Goal: Information Seeking & Learning: Understand process/instructions

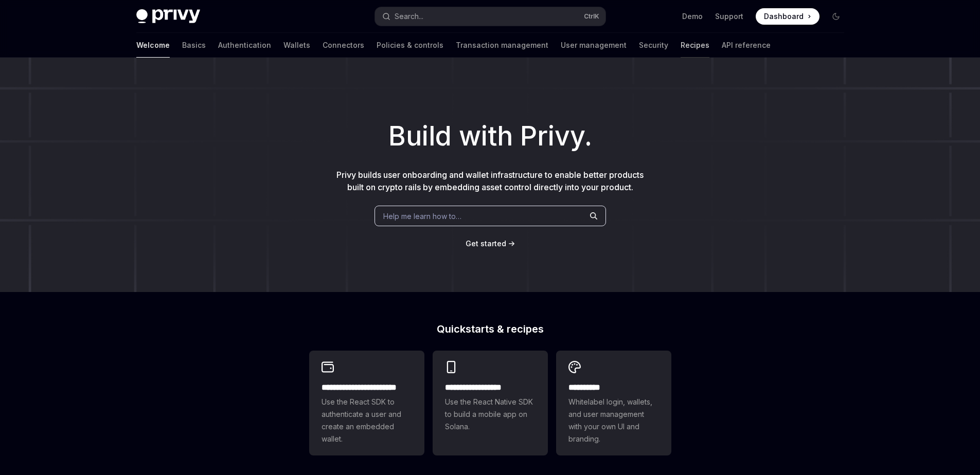
click at [681, 43] on link "Recipes" at bounding box center [695, 45] width 29 height 25
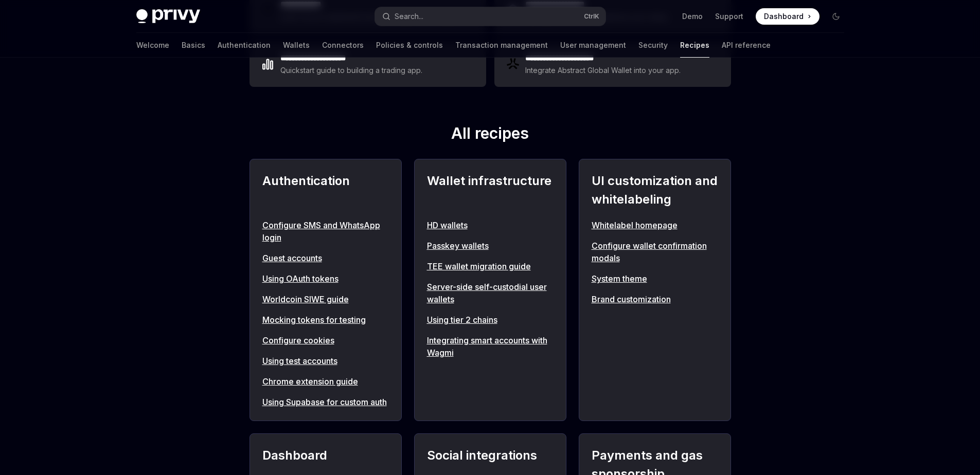
scroll to position [432, 0]
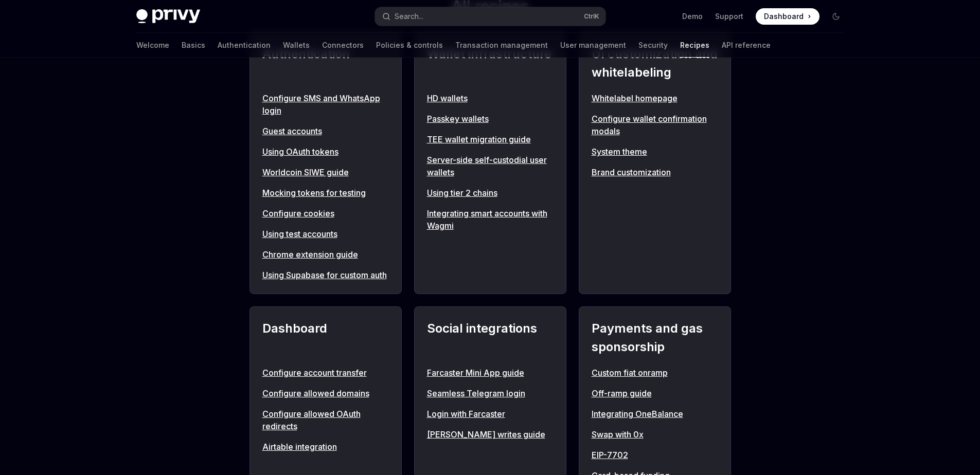
click at [459, 400] on link "Seamless Telegram login" at bounding box center [490, 393] width 127 height 12
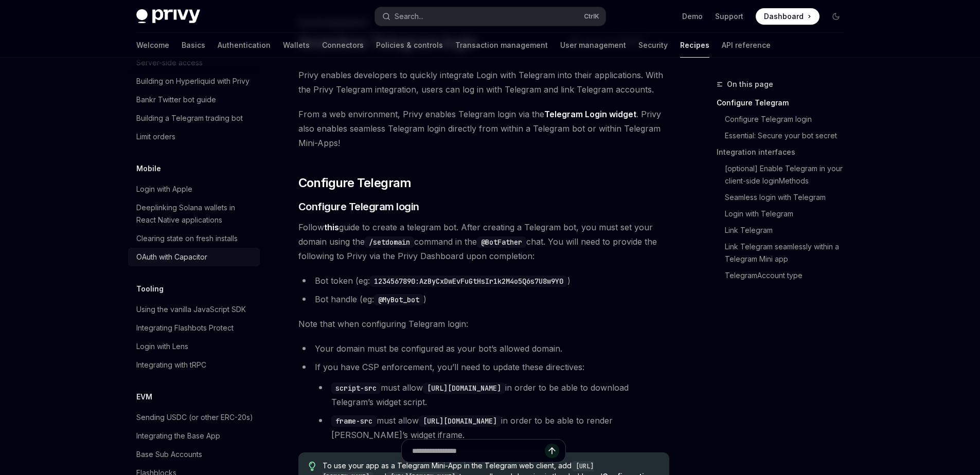
scroll to position [1073, 0]
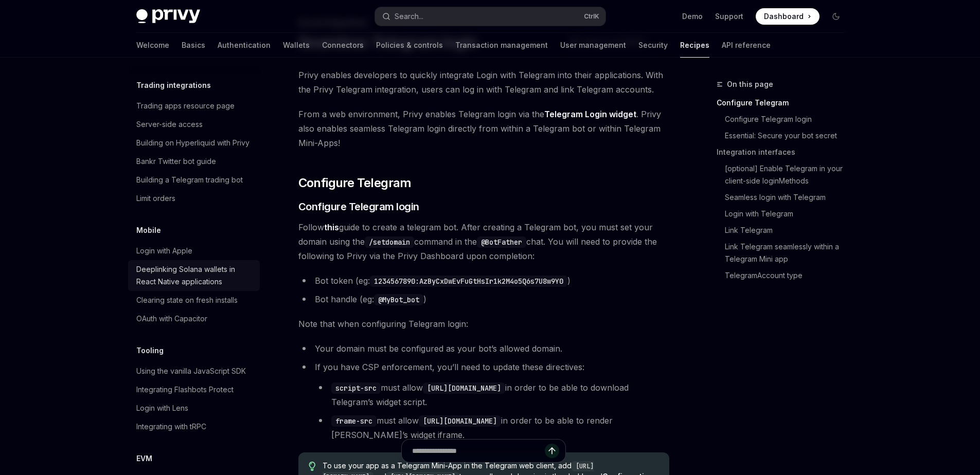
click at [211, 288] on div "Deeplinking Solana wallets in React Native applications" at bounding box center [194, 275] width 117 height 25
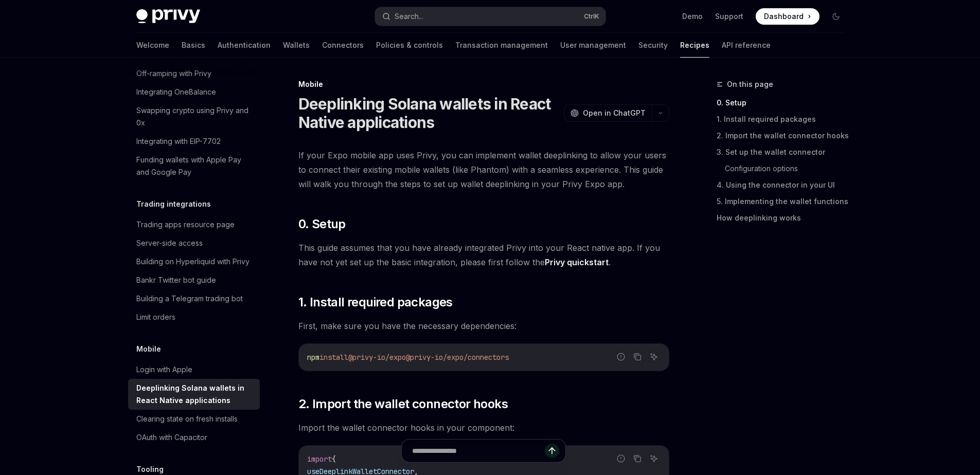
scroll to position [950, 0]
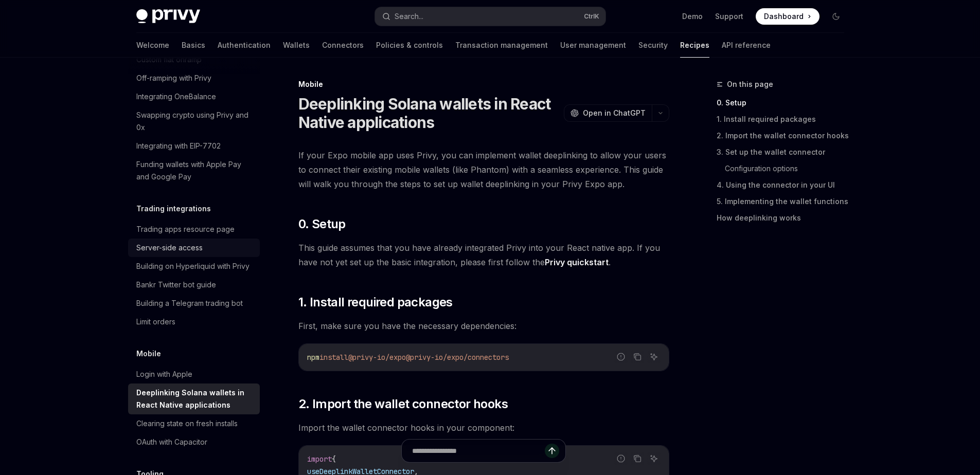
click at [209, 254] on div "Server-side access" at bounding box center [194, 248] width 117 height 12
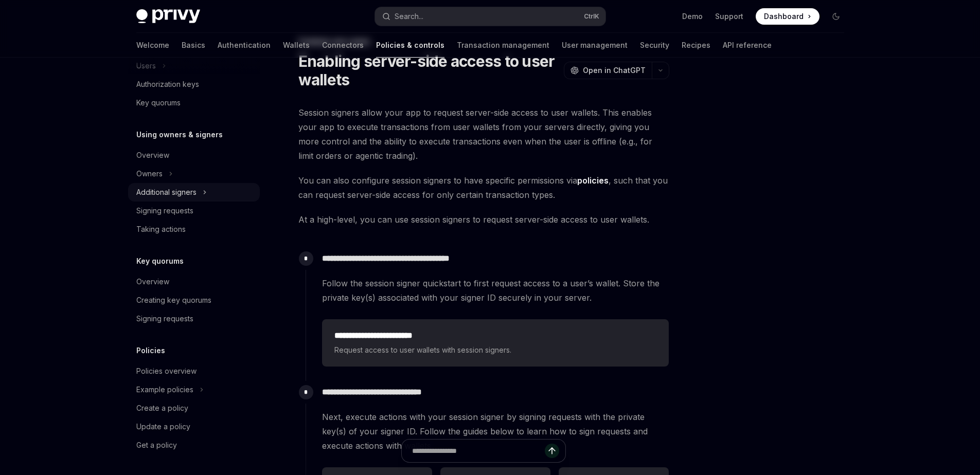
scroll to position [185, 0]
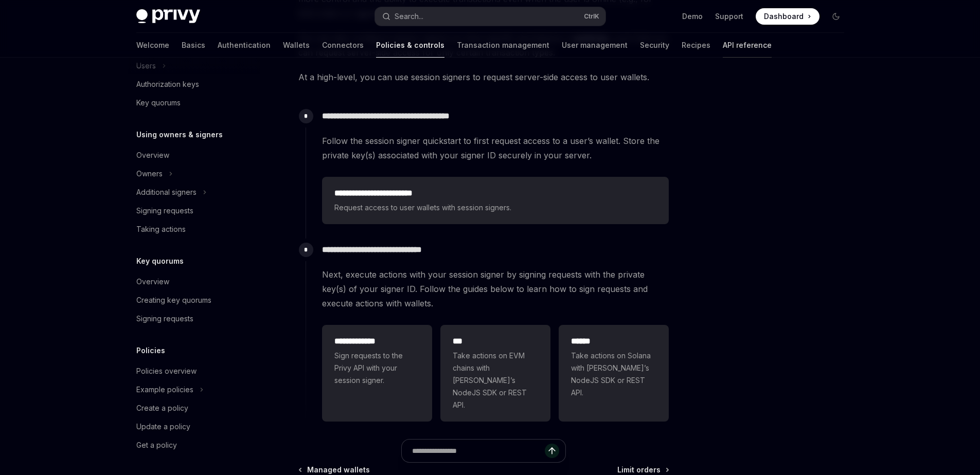
click at [723, 45] on link "API reference" at bounding box center [747, 45] width 49 height 25
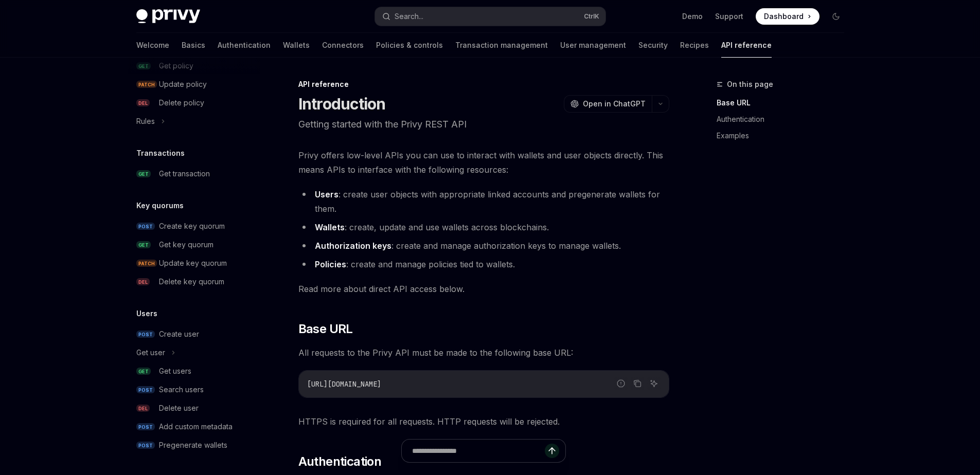
scroll to position [247, 0]
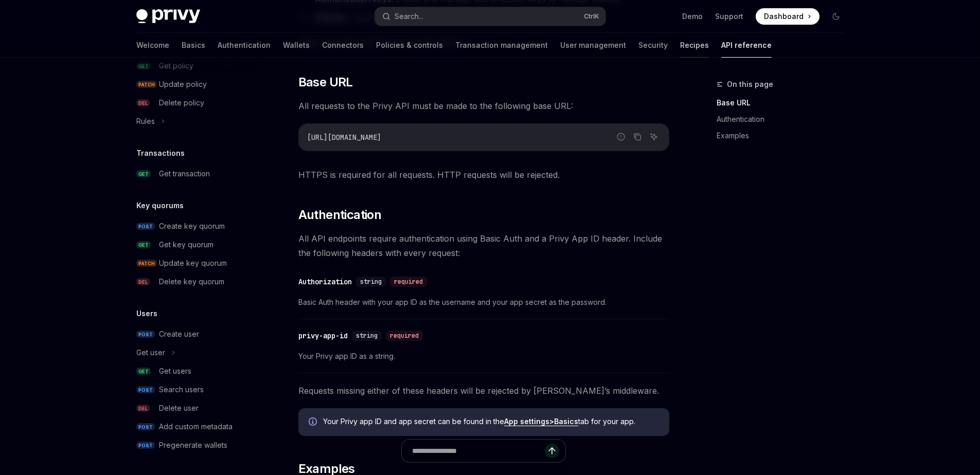
click at [680, 46] on link "Recipes" at bounding box center [694, 45] width 29 height 25
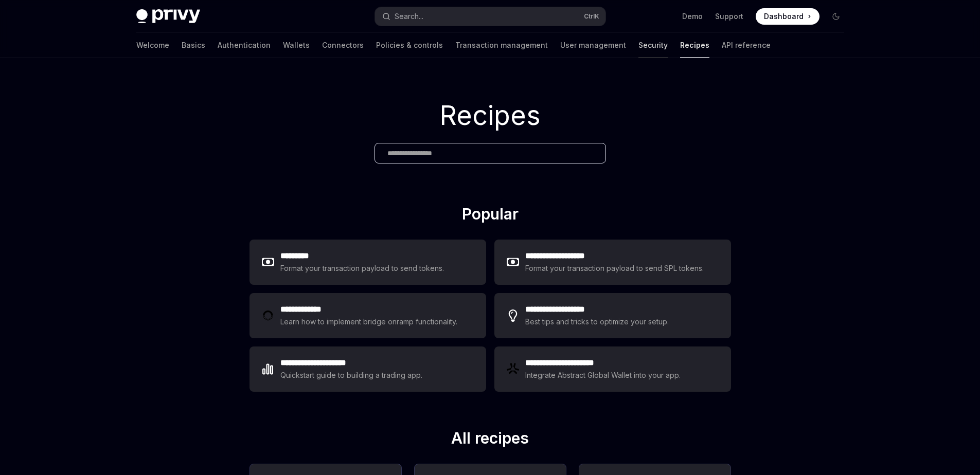
click at [638, 50] on link "Security" at bounding box center [652, 45] width 29 height 25
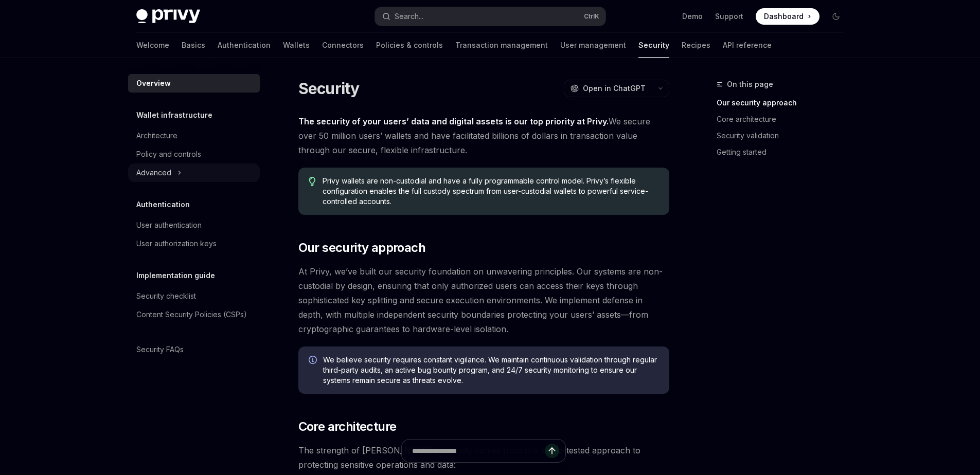
click at [168, 172] on div "Advanced" at bounding box center [153, 173] width 35 height 12
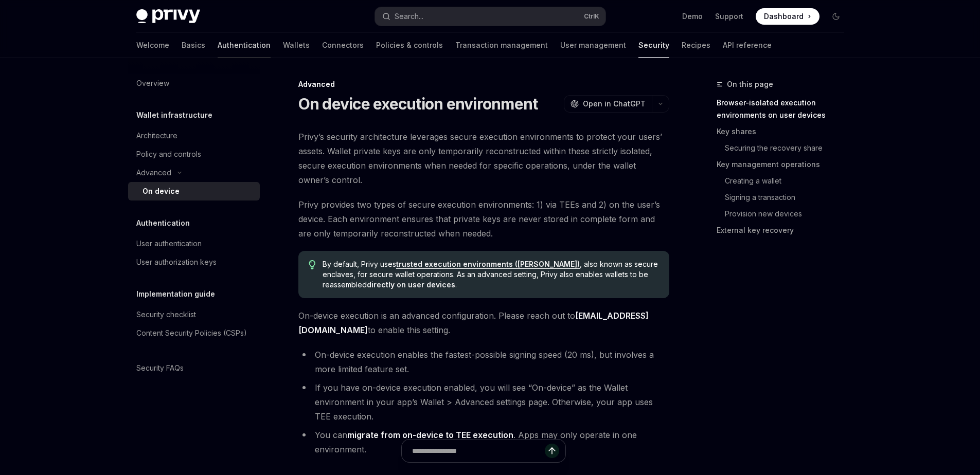
click at [221, 49] on link "Authentication" at bounding box center [244, 45] width 53 height 25
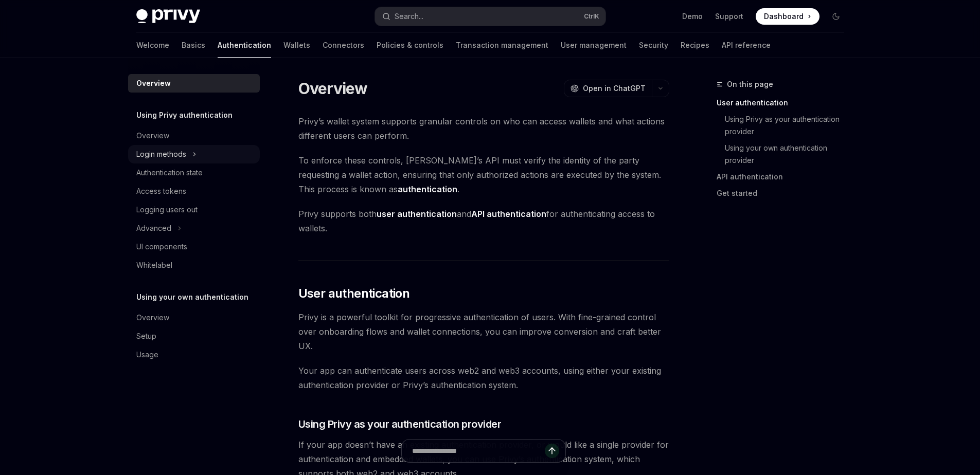
click at [176, 161] on div "Login methods" at bounding box center [194, 154] width 132 height 19
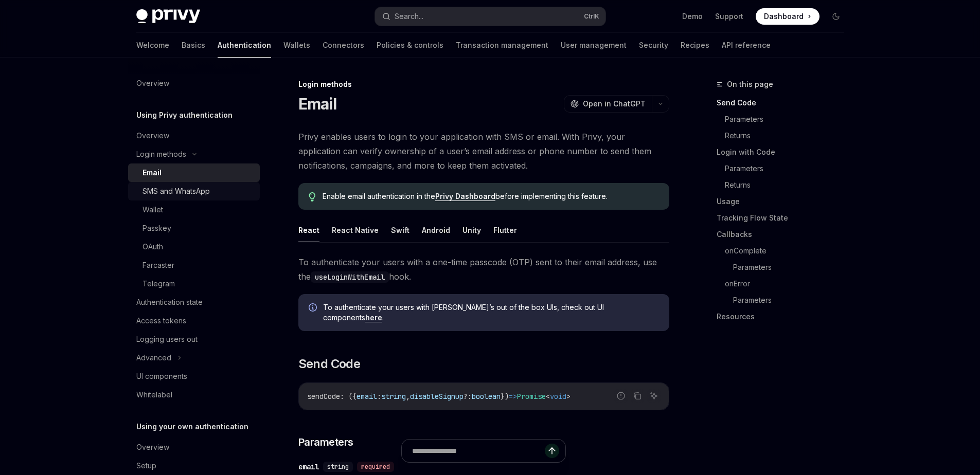
click at [174, 190] on div "SMS and WhatsApp" at bounding box center [176, 191] width 67 height 12
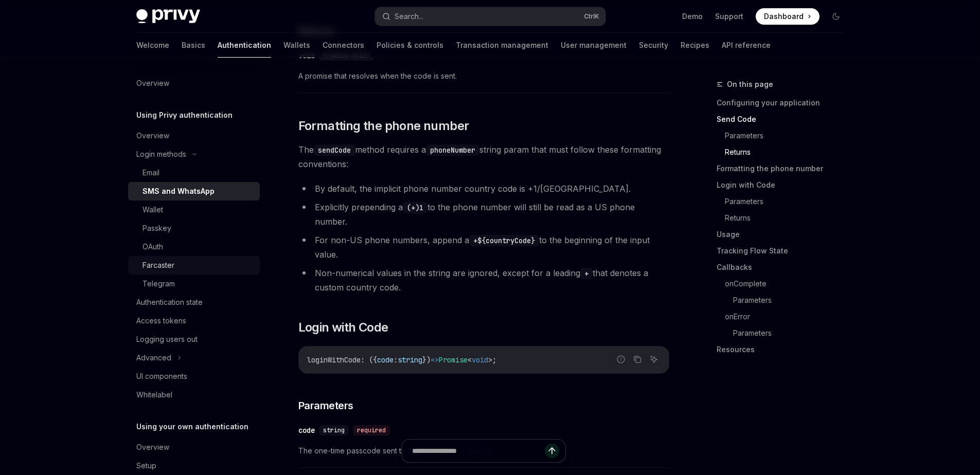
scroll to position [39, 0]
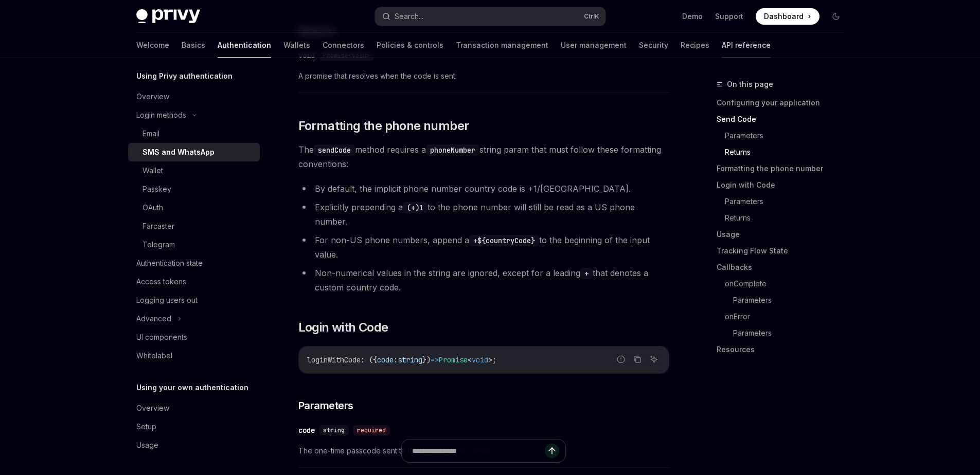
click at [722, 43] on link "API reference" at bounding box center [746, 45] width 49 height 25
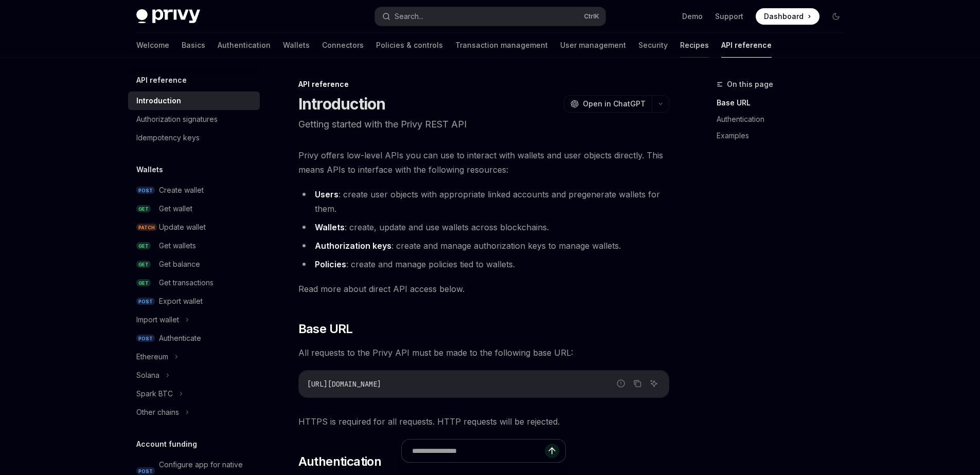
click at [680, 45] on link "Recipes" at bounding box center [694, 45] width 29 height 25
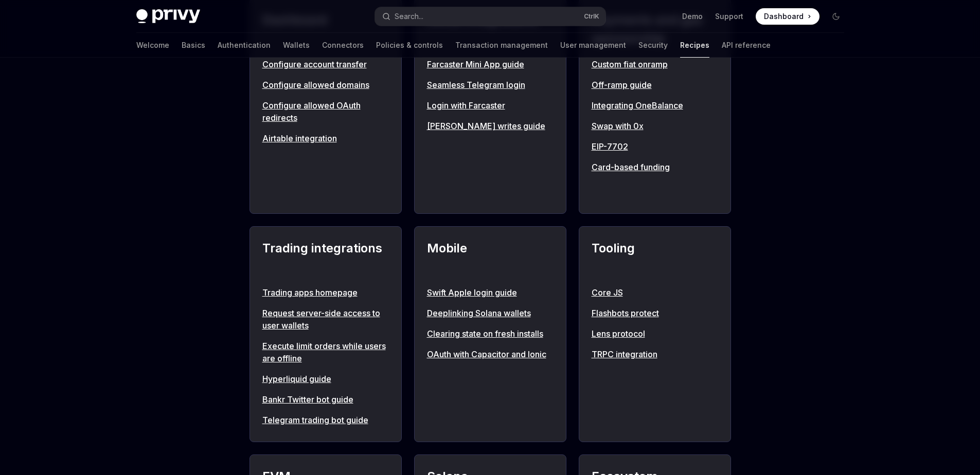
scroll to position [556, 0]
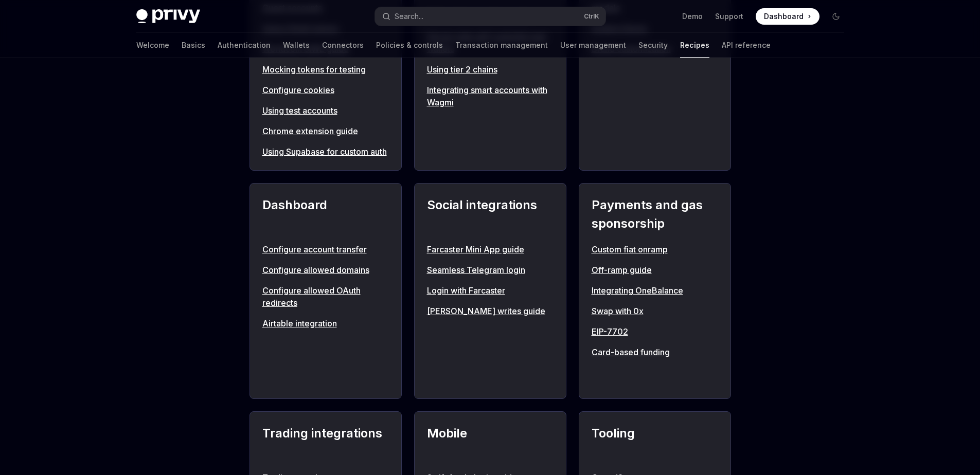
click at [636, 256] on link "Custom fiat onramp" at bounding box center [655, 249] width 127 height 12
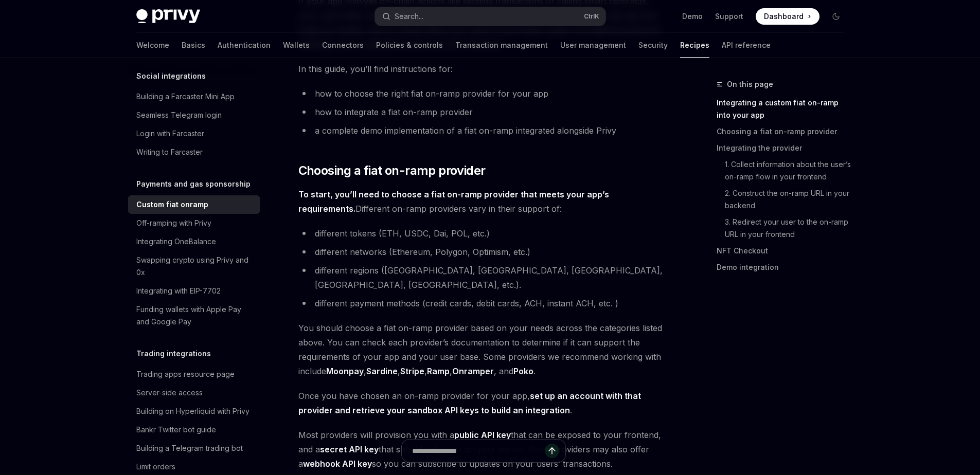
scroll to position [494, 0]
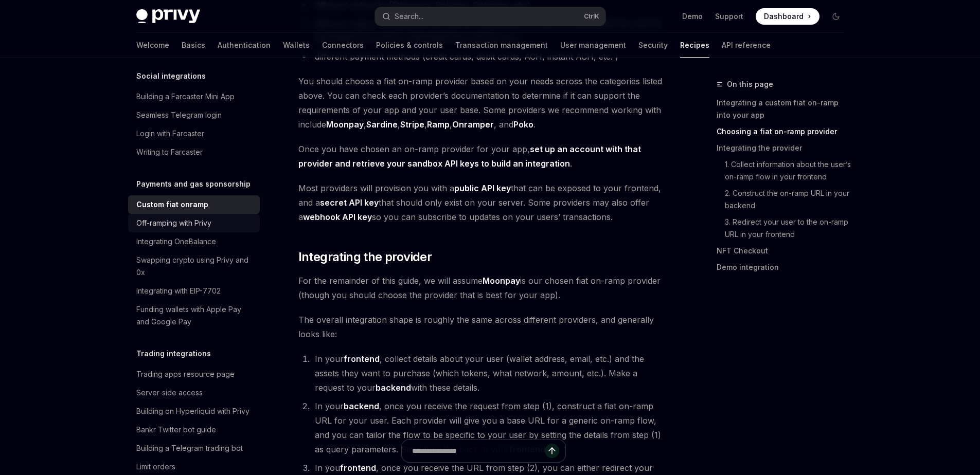
click at [186, 229] on div "Off-ramping with Privy" at bounding box center [173, 223] width 75 height 12
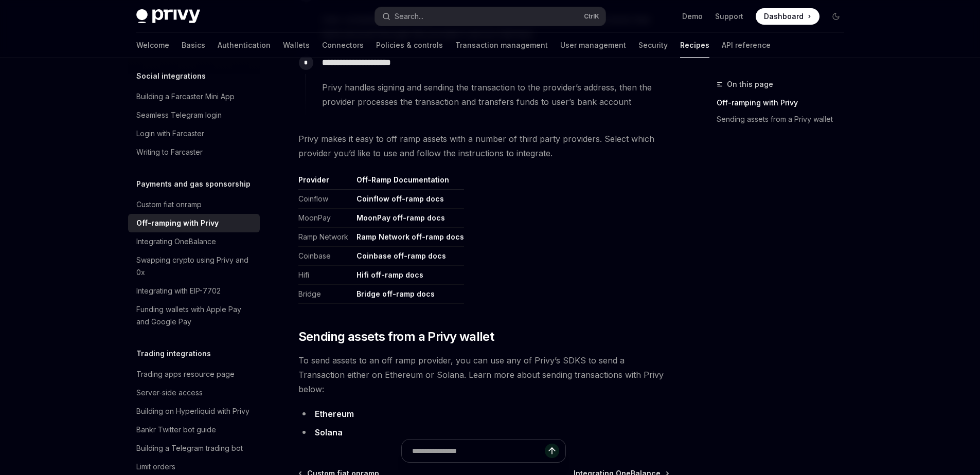
scroll to position [432, 0]
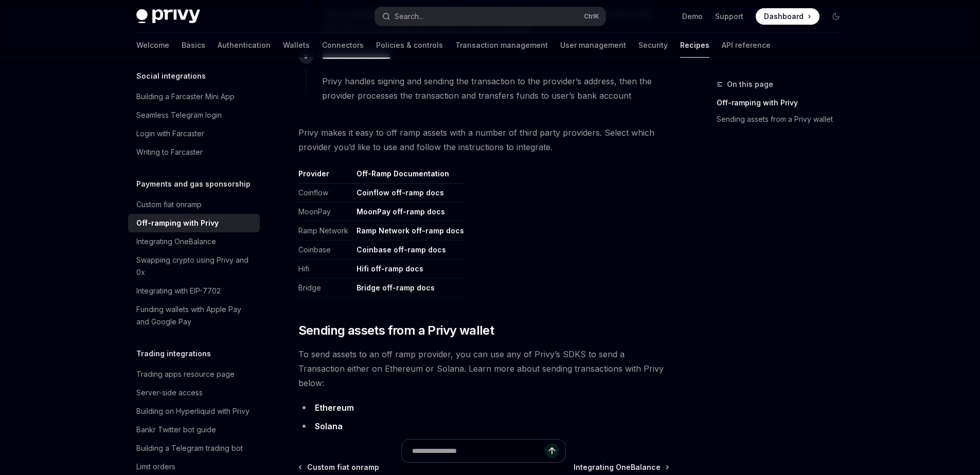
click at [418, 252] on link "Coinbase off-ramp docs" at bounding box center [402, 249] width 90 height 9
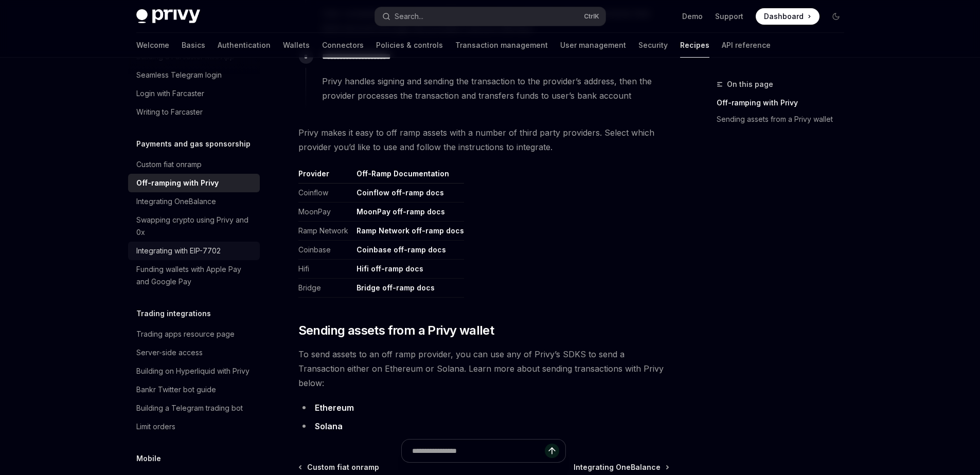
scroll to position [866, 0]
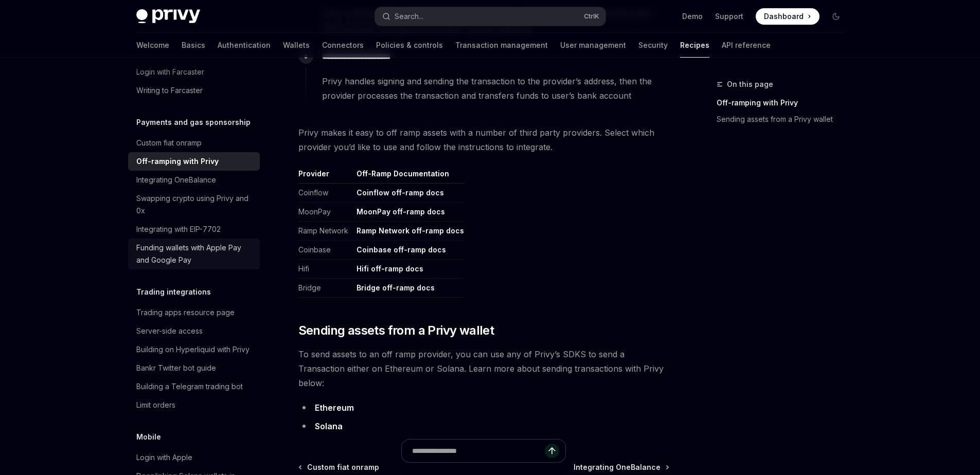
click at [184, 267] on div "Funding wallets with Apple Pay and Google Pay" at bounding box center [194, 254] width 117 height 25
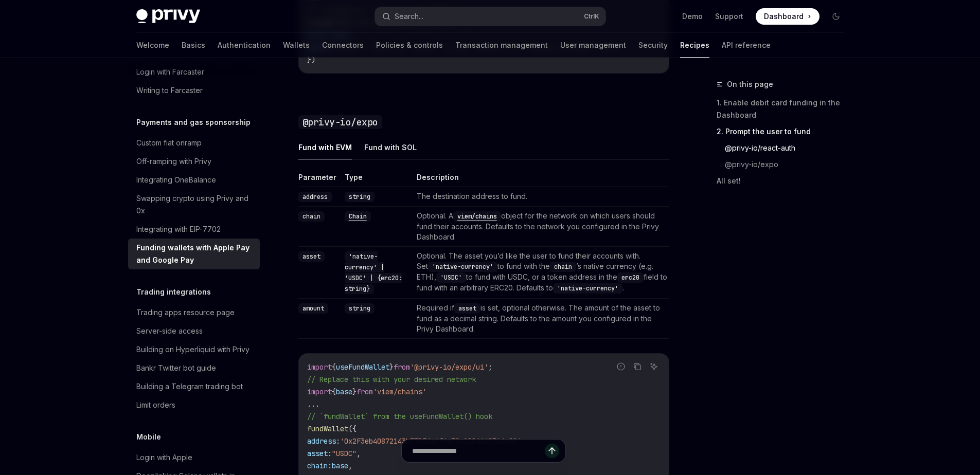
scroll to position [988, 0]
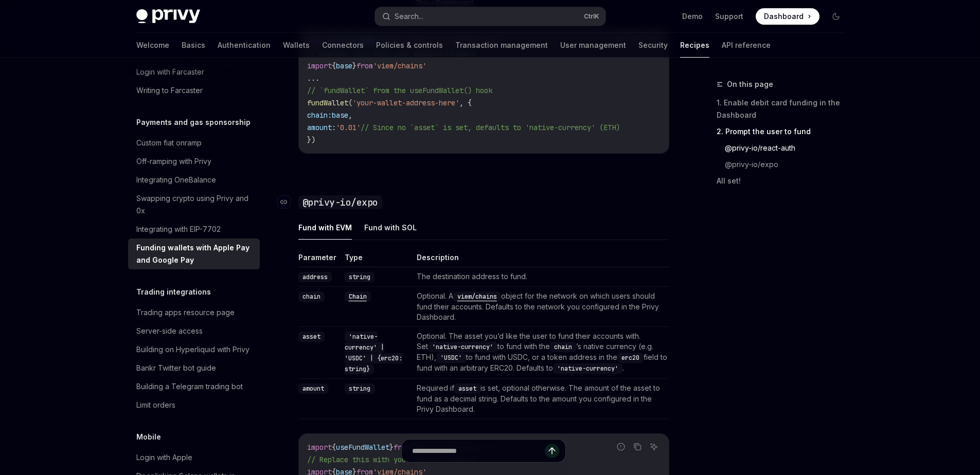
click at [343, 207] on code "@privy-io/expo" at bounding box center [340, 203] width 84 height 14
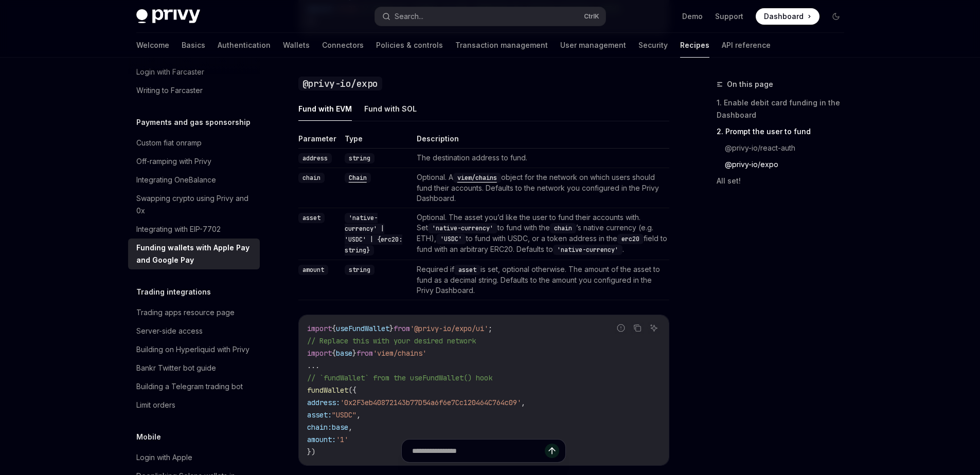
scroll to position [1108, 0]
click at [218, 51] on link "Authentication" at bounding box center [244, 45] width 53 height 25
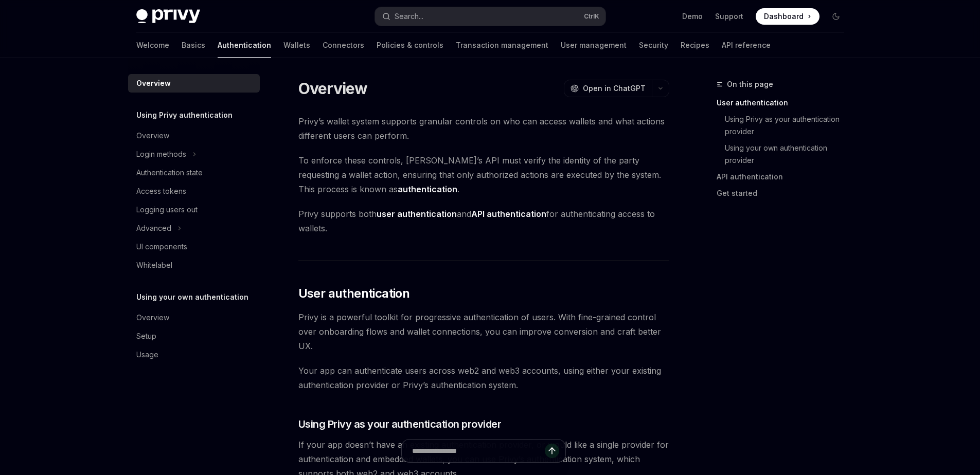
click at [126, 50] on div "Welcome Basics Authentication Wallets Connectors Policies & controls Transactio…" at bounding box center [490, 45] width 757 height 25
click at [182, 42] on link "Basics" at bounding box center [194, 45] width 24 height 25
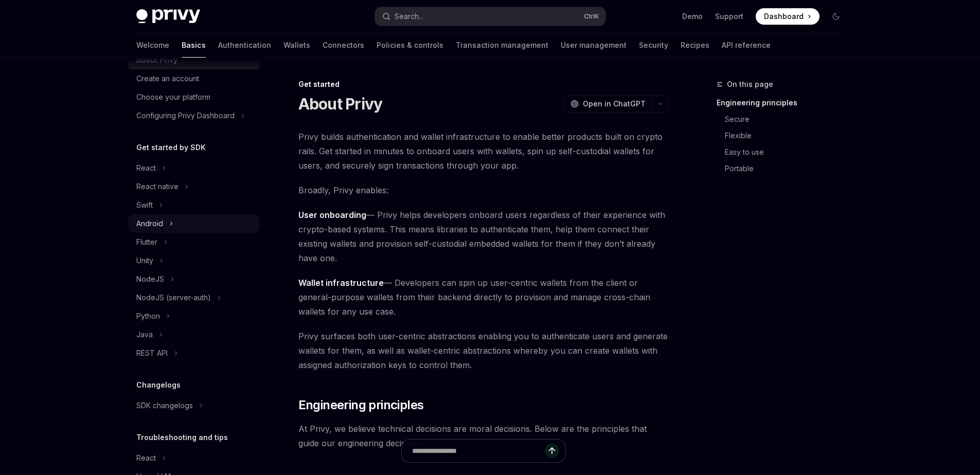
scroll to position [62, 0]
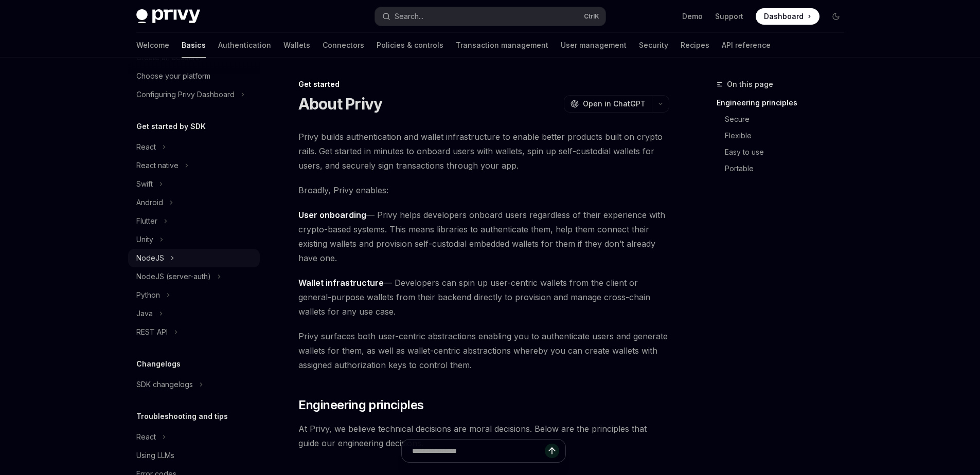
click at [223, 251] on div "NodeJS" at bounding box center [194, 258] width 132 height 19
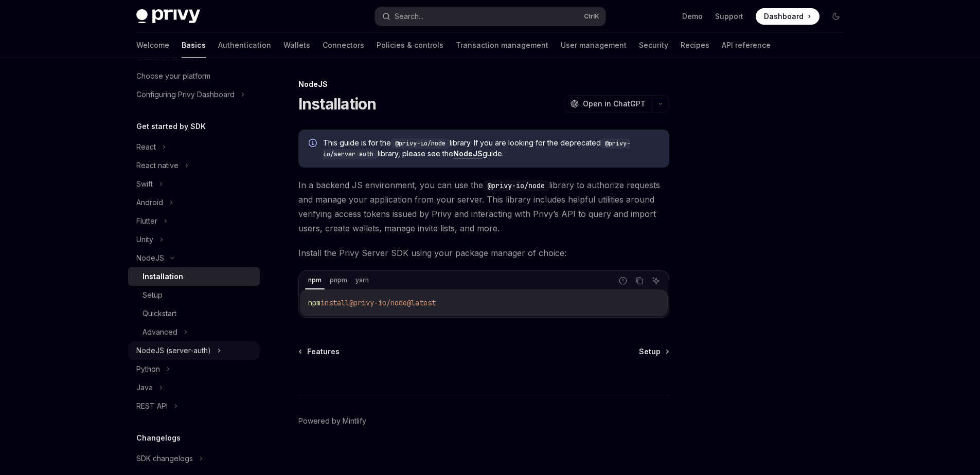
click at [198, 348] on div "NodeJS (server-auth)" at bounding box center [173, 351] width 75 height 12
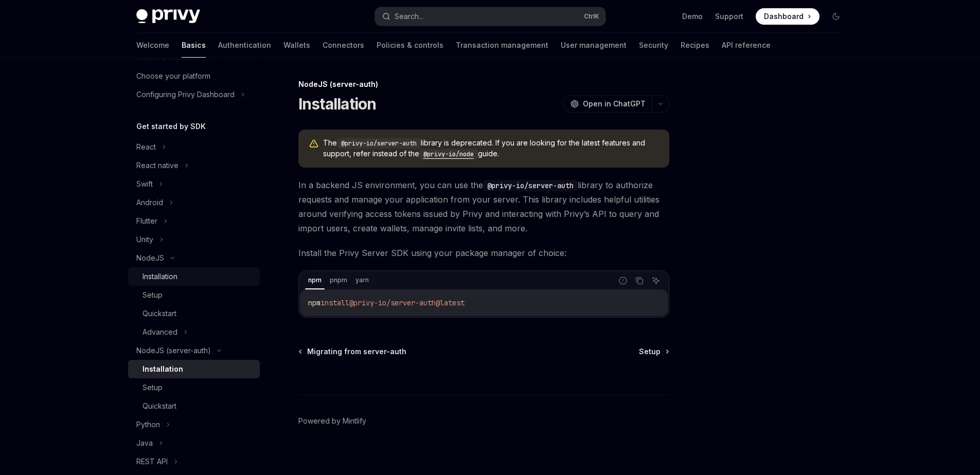
click at [201, 271] on div "Installation" at bounding box center [198, 277] width 111 height 12
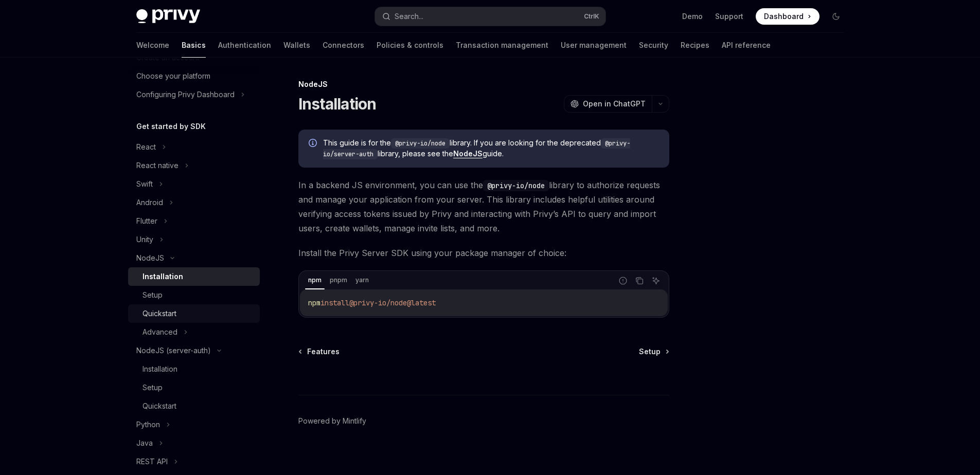
click at [194, 318] on div "Quickstart" at bounding box center [198, 314] width 111 height 12
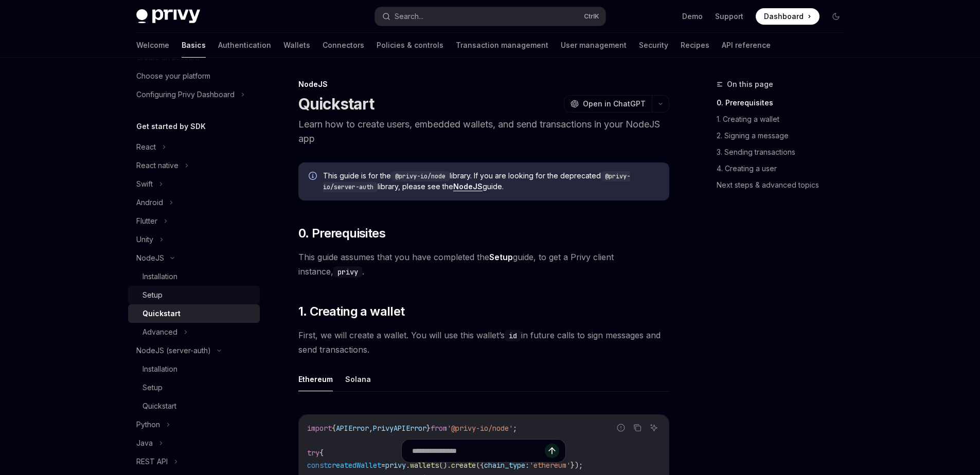
click at [200, 297] on div "Setup" at bounding box center [198, 295] width 111 height 12
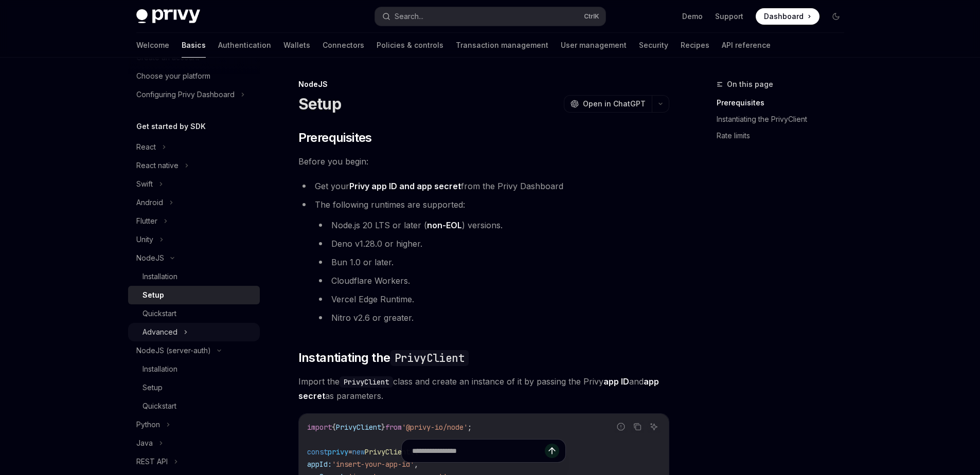
click at [199, 327] on div "Advanced" at bounding box center [194, 332] width 132 height 19
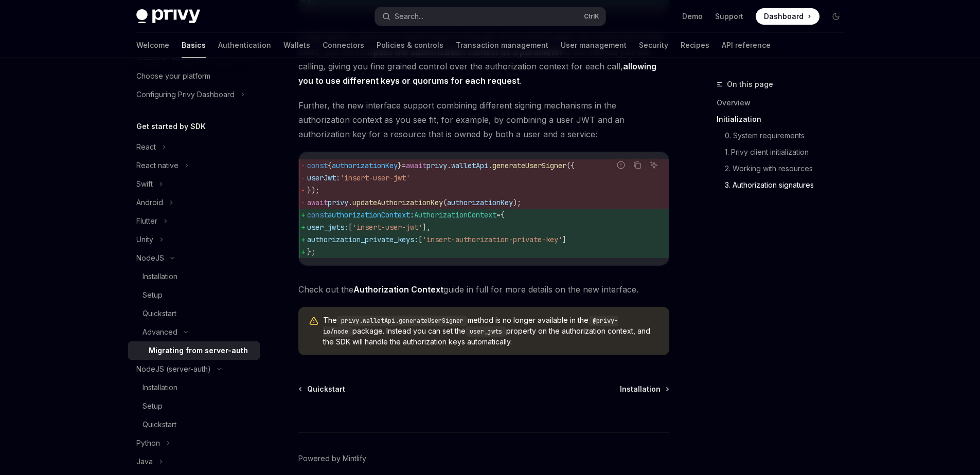
scroll to position [1283, 0]
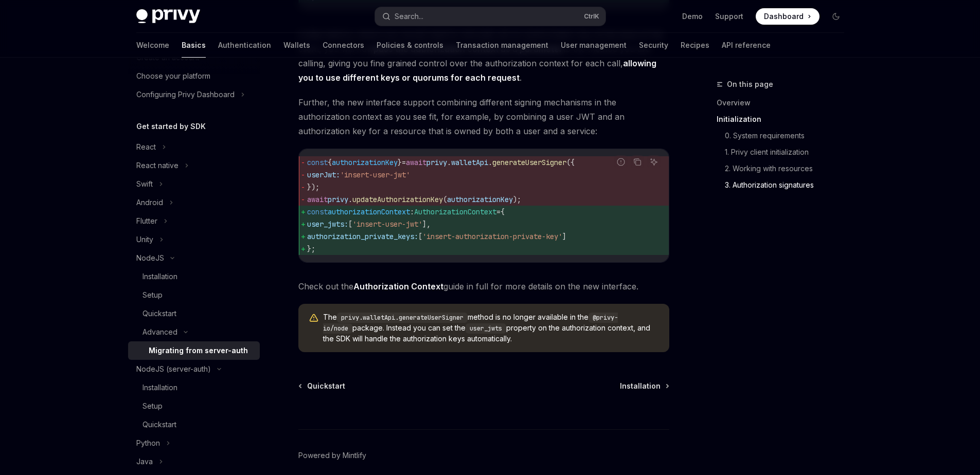
drag, startPoint x: 304, startPoint y: 105, endPoint x: 661, endPoint y: 362, distance: 439.4
copy div "Loremipsu dolo sitame-cons AdipIS Elit se DoeiUSM TempOR Inci ut LaboREE ​ Dolo…"
click at [180, 369] on div "NodeJS (server-auth)" at bounding box center [173, 369] width 75 height 12
click at [176, 371] on div "NodeJS (server-auth)" at bounding box center [173, 369] width 75 height 12
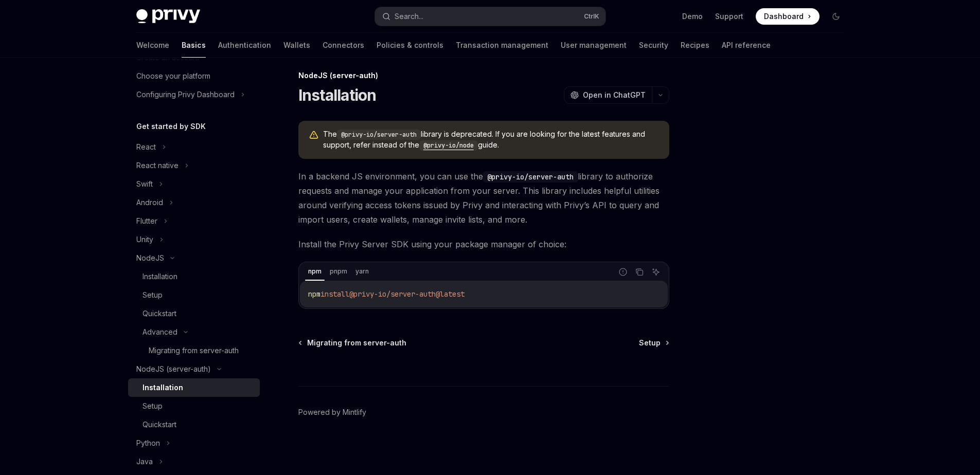
scroll to position [9, 0]
click at [180, 388] on div "Installation" at bounding box center [163, 388] width 41 height 12
click at [178, 421] on div "Quickstart" at bounding box center [198, 425] width 111 height 12
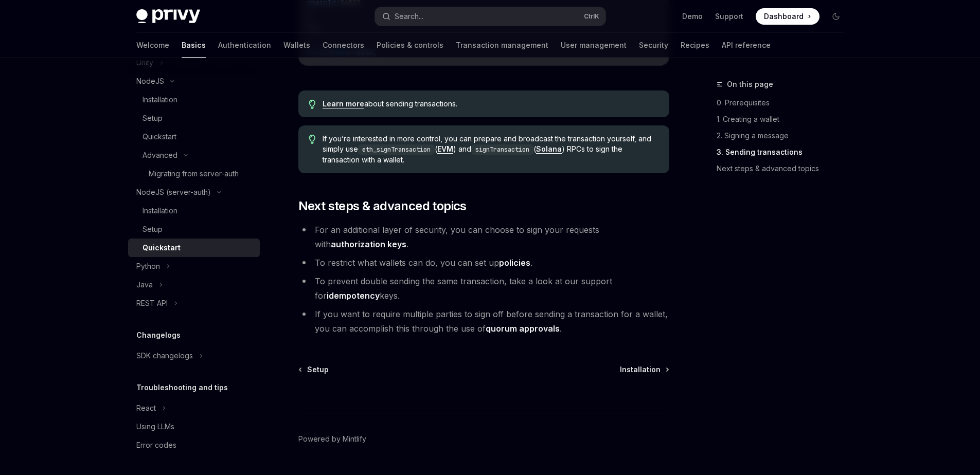
scroll to position [1138, 0]
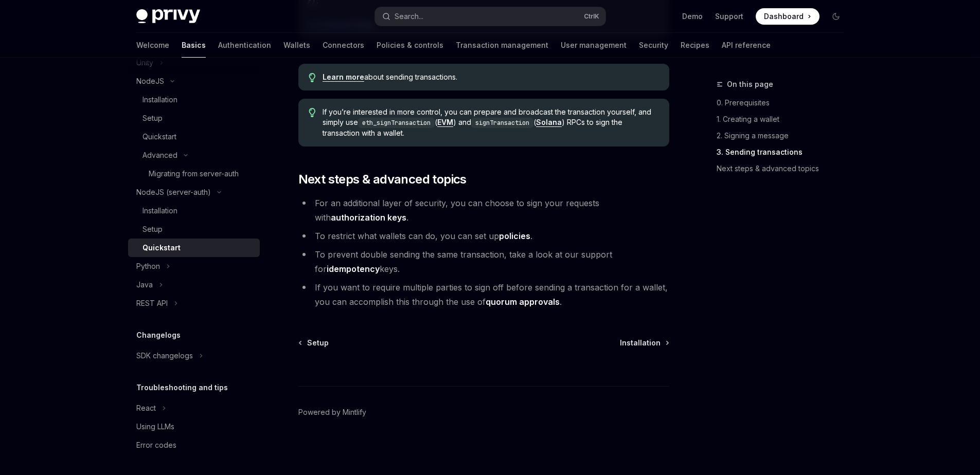
click at [713, 237] on div "On this page 0. Prerequisites 1. Creating a wallet 2. Signing a message 3. Send…" at bounding box center [774, 276] width 156 height 397
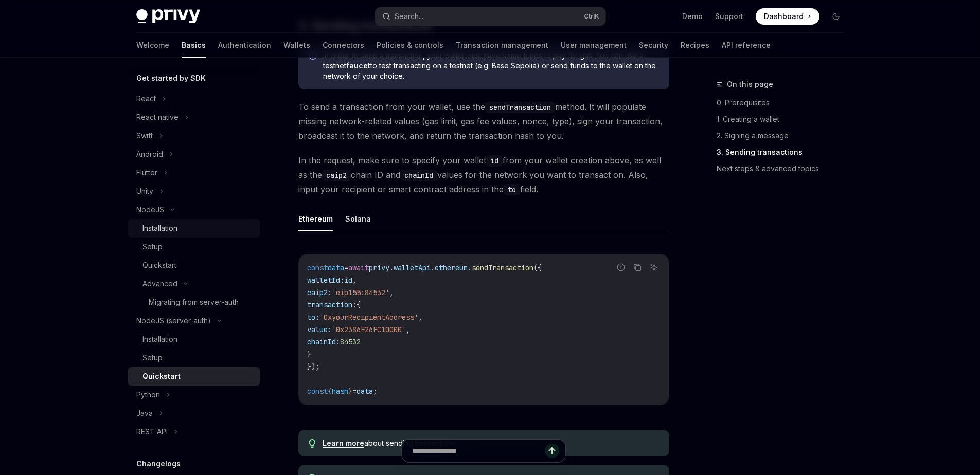
scroll to position [239, 0]
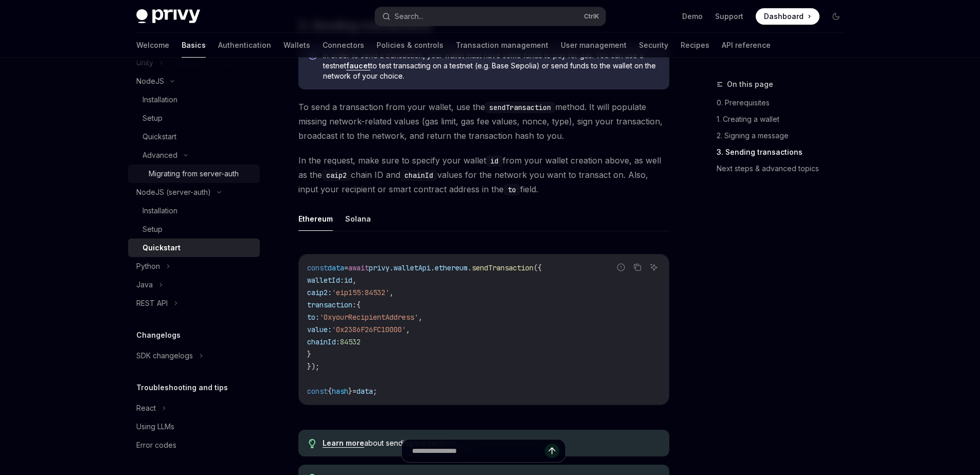
click at [224, 174] on div "Migrating from server-auth" at bounding box center [194, 174] width 90 height 12
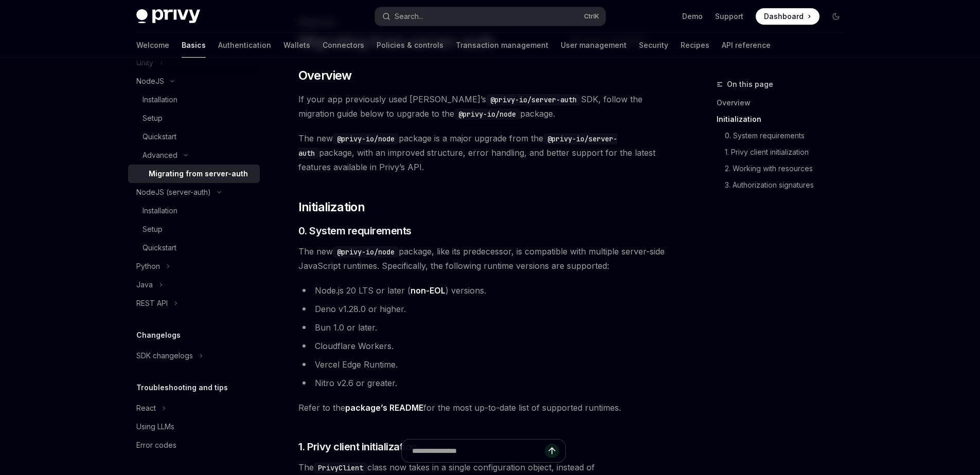
scroll to position [62, 0]
drag, startPoint x: 527, startPoint y: 347, endPoint x: 306, endPoint y: 80, distance: 347.1
copy div "​ Loremips Do sita con adipiscing elit Seddo’e @tempo-in/utlabo-etdo MAG, aliqu…"
click at [171, 157] on div "Advanced" at bounding box center [160, 155] width 35 height 12
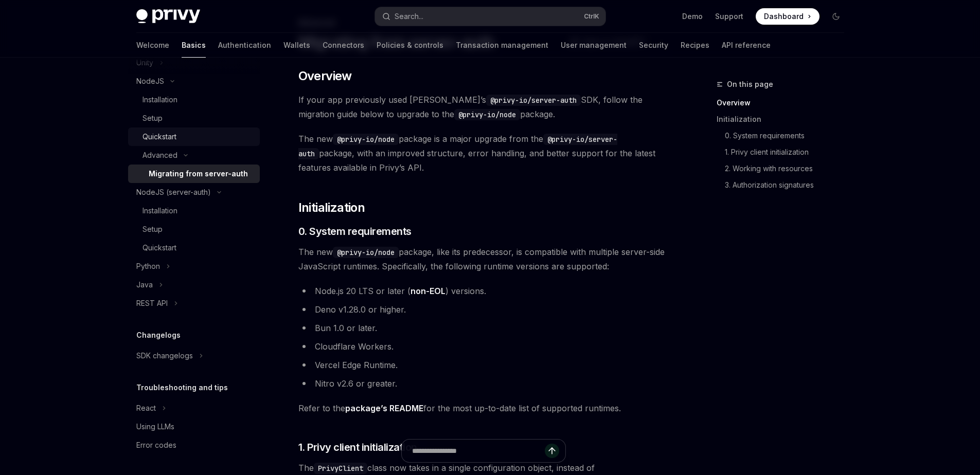
scroll to position [220, 0]
click at [175, 172] on div "Advanced" at bounding box center [160, 174] width 35 height 12
click at [172, 140] on div "Quickstart" at bounding box center [160, 137] width 34 height 12
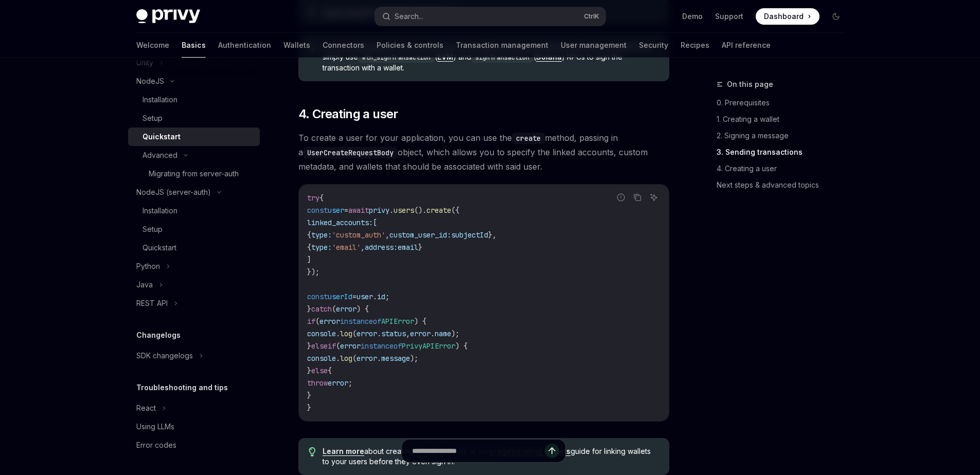
scroll to position [1976, 0]
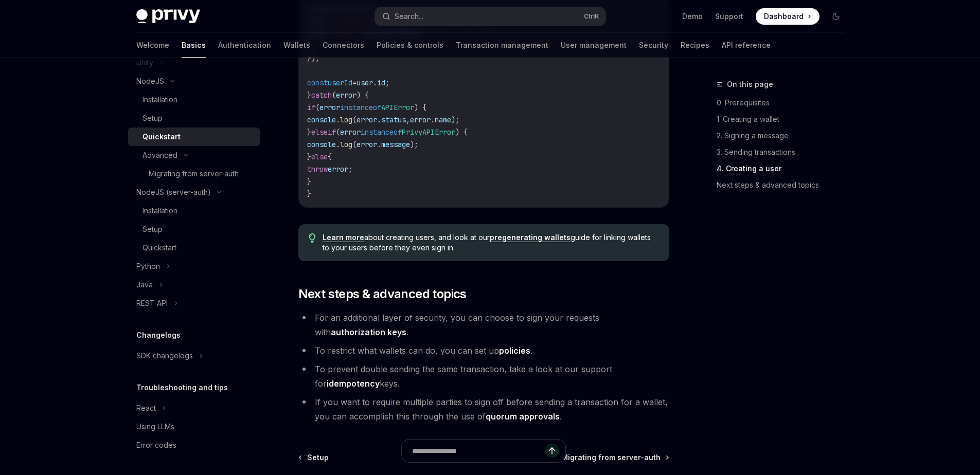
click at [513, 242] on link "pregenerating wallets" at bounding box center [530, 237] width 81 height 9
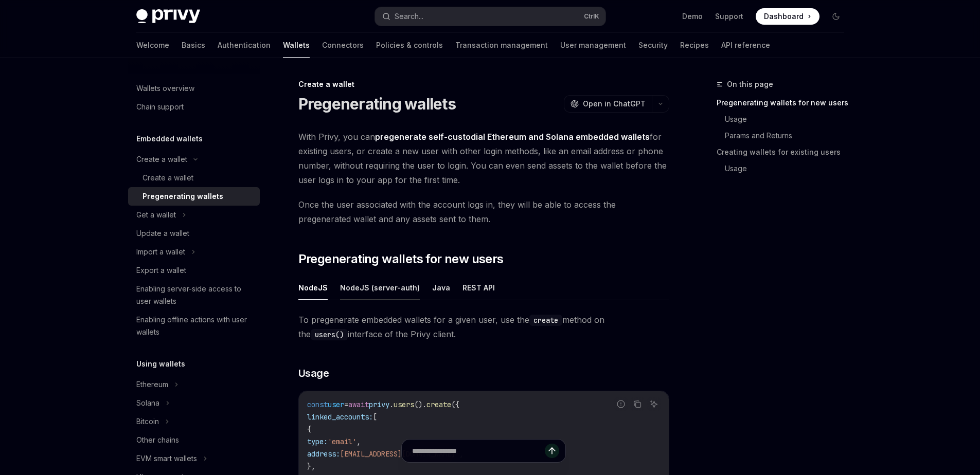
click at [390, 292] on button "NodeJS (server-auth)" at bounding box center [380, 288] width 80 height 24
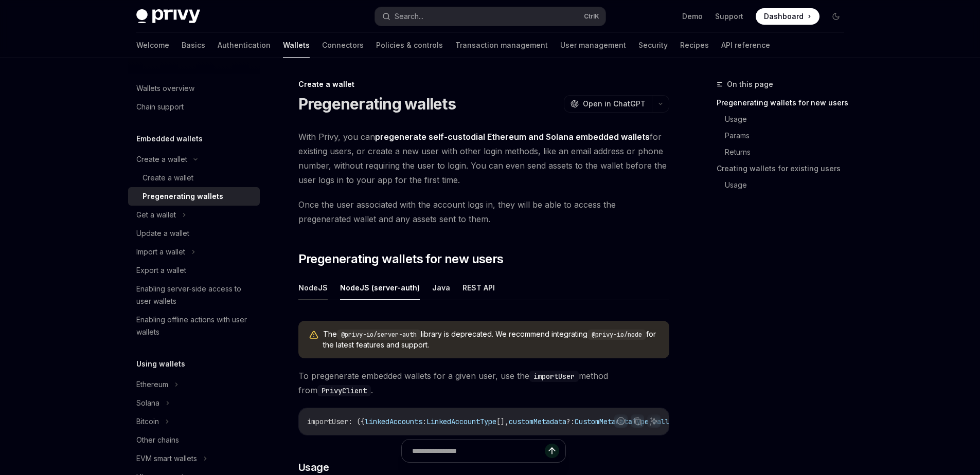
click at [316, 286] on button "NodeJS" at bounding box center [312, 288] width 29 height 24
type textarea "*"
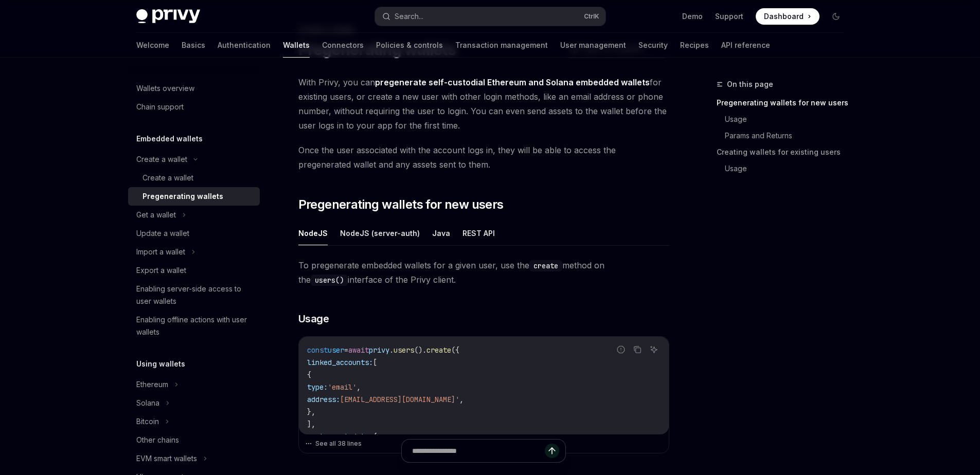
scroll to position [54, 0]
